Goal: Task Accomplishment & Management: Use online tool/utility

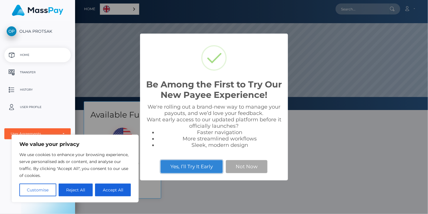
scroll to position [110, 353]
click at [250, 167] on button "Not Now" at bounding box center [247, 166] width 42 height 13
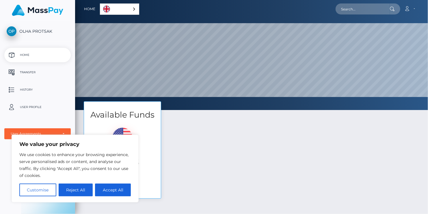
click at [203, 169] on div "Available Funds $1,741.43 USD Balance Transfer" at bounding box center [251, 152] width 344 height 103
click at [28, 57] on p "Home" at bounding box center [38, 55] width 62 height 9
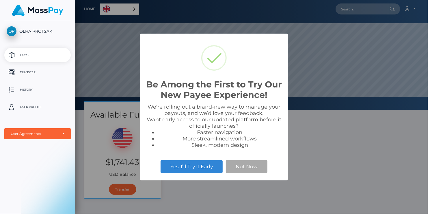
scroll to position [110, 353]
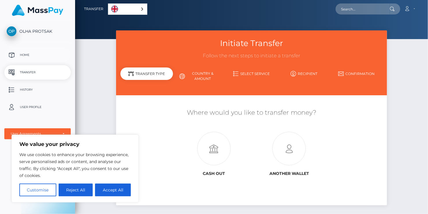
click at [26, 56] on p "Home" at bounding box center [38, 55] width 62 height 9
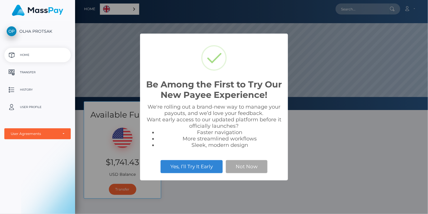
scroll to position [110, 353]
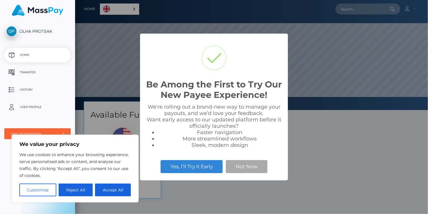
click at [27, 72] on p "Transfer" at bounding box center [38, 72] width 62 height 9
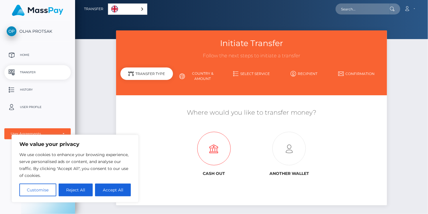
click at [212, 153] on icon at bounding box center [213, 149] width 75 height 34
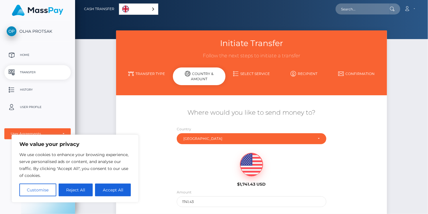
scroll to position [58, 0]
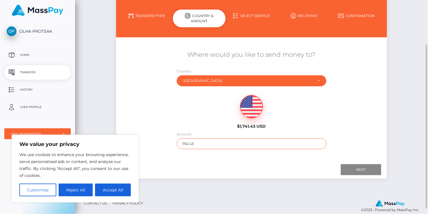
click at [198, 143] on input "1741.43" at bounding box center [251, 143] width 149 height 11
drag, startPoint x: 198, startPoint y: 143, endPoint x: 179, endPoint y: 143, distance: 19.1
click at [179, 143] on input "1741.43" at bounding box center [251, 143] width 149 height 11
type input "1296"
click at [196, 166] on div at bounding box center [251, 169] width 259 height 11
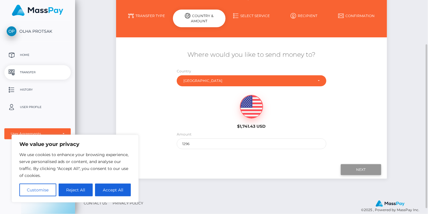
click at [354, 169] on input "Next" at bounding box center [361, 169] width 40 height 11
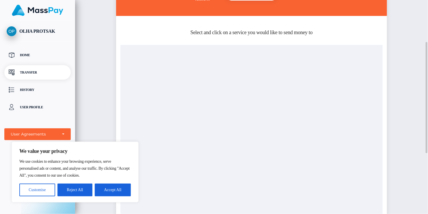
scroll to position [0, 0]
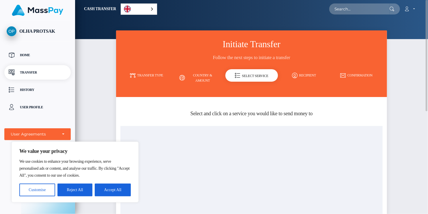
click at [221, 116] on h5 "Select and click on a service you would like to send money to" at bounding box center [251, 113] width 262 height 7
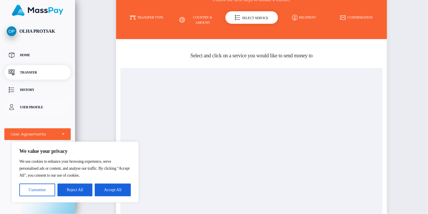
click at [35, 107] on p "User Profile" at bounding box center [38, 107] width 62 height 9
